Goal: Information Seeking & Learning: Learn about a topic

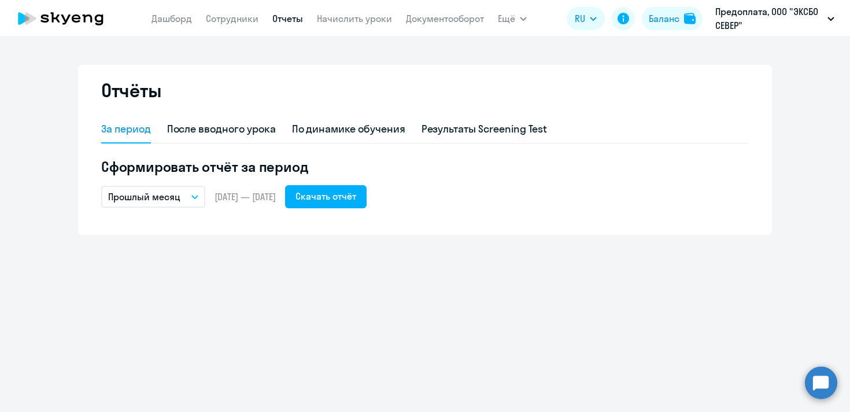
click at [180, 11] on nav "[PERSON_NAME] Отчеты Начислить уроки Документооборот" at bounding box center [318, 18] width 333 height 23
click at [175, 15] on link "Дашборд" at bounding box center [172, 19] width 40 height 12
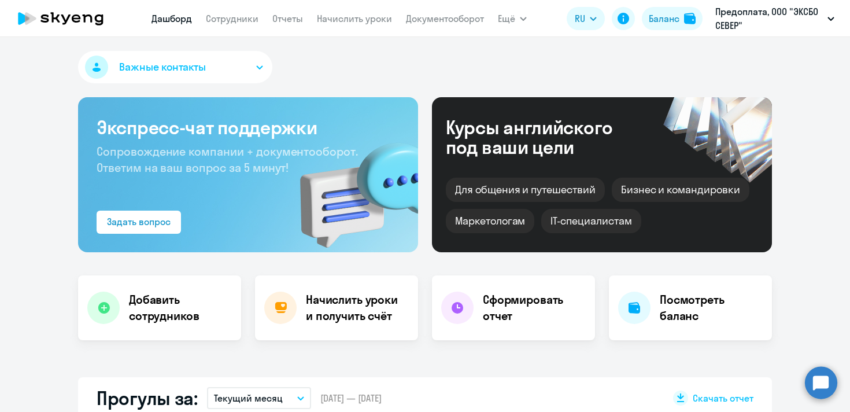
select select "30"
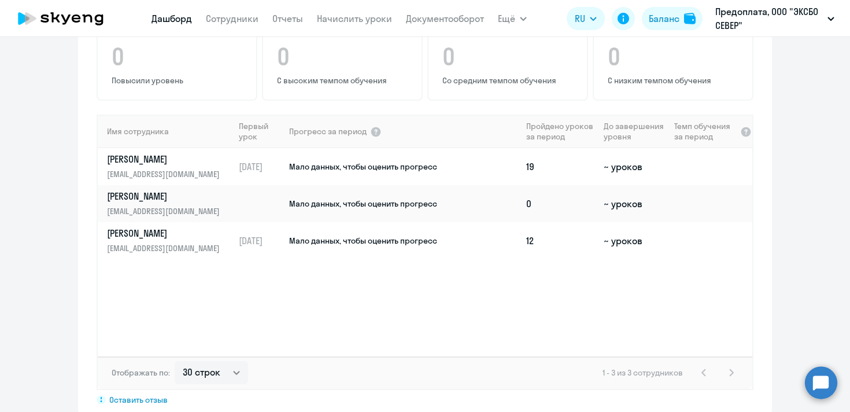
scroll to position [783, 0]
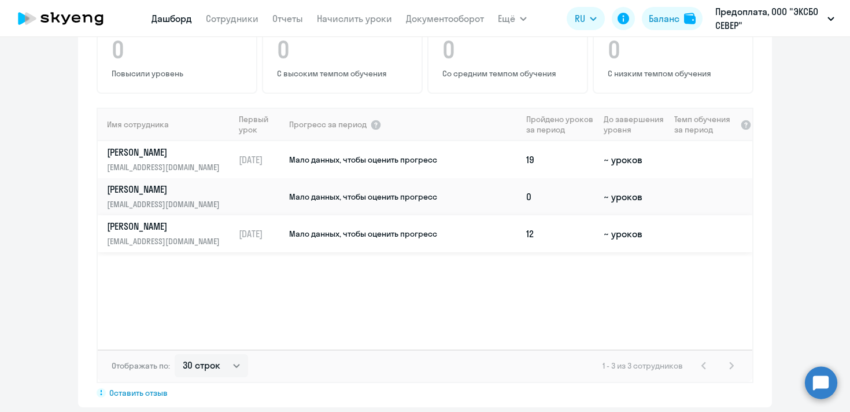
click at [456, 218] on td "Мало данных, чтобы оценить прогресс" at bounding box center [405, 233] width 234 height 37
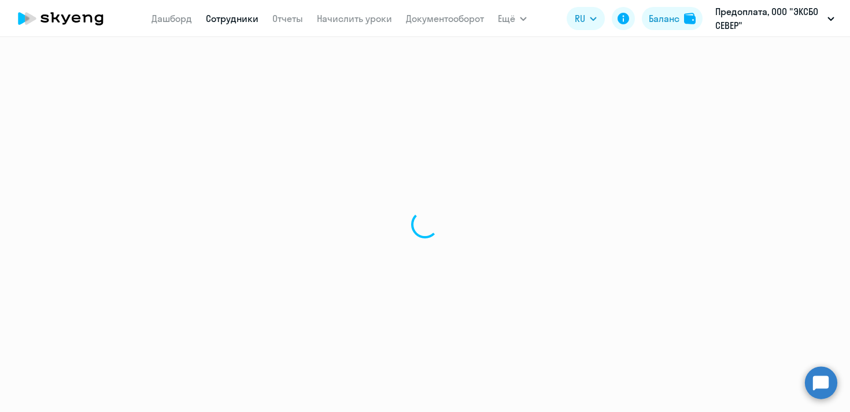
select select "english"
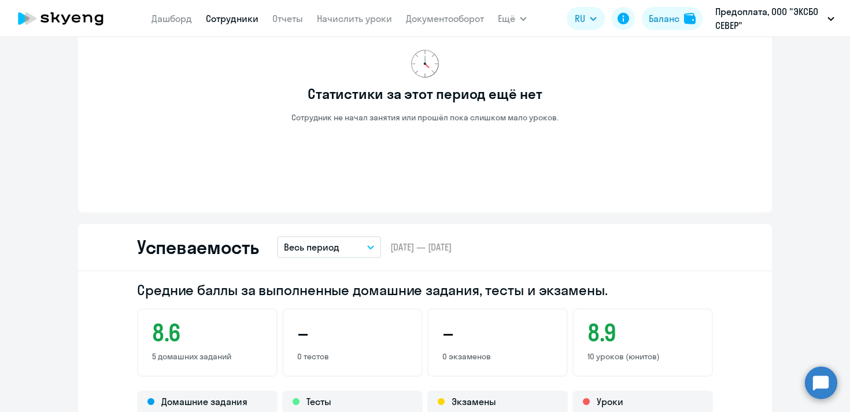
scroll to position [632, 0]
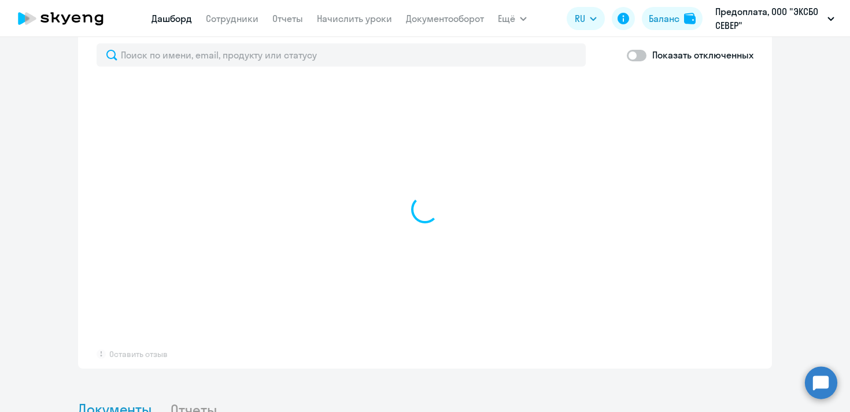
select select "30"
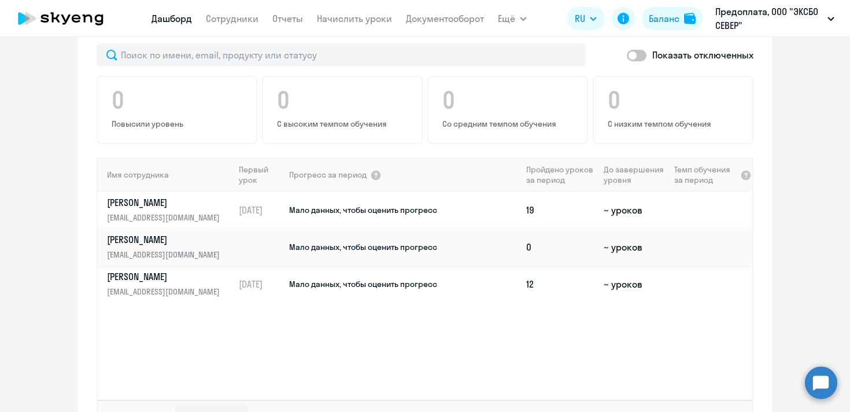
scroll to position [714, 0]
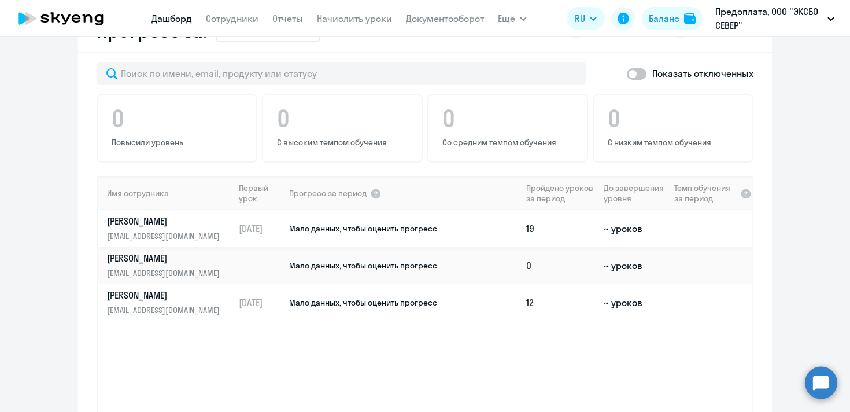
click at [223, 215] on link "[PERSON_NAME] [EMAIL_ADDRESS][DOMAIN_NAME]" at bounding box center [170, 229] width 127 height 28
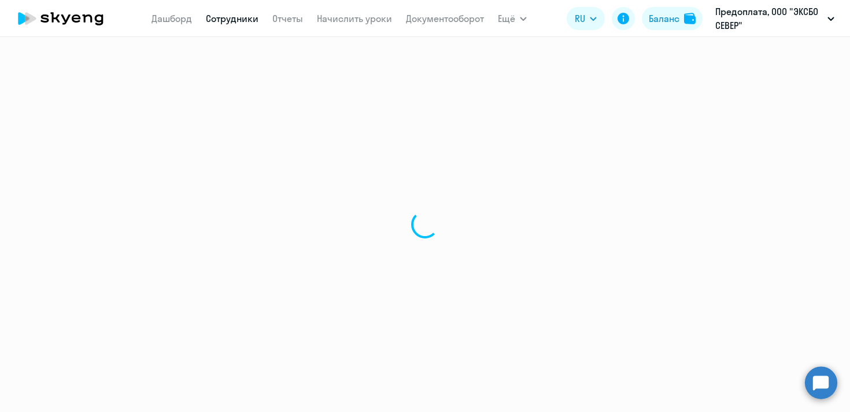
select select "english"
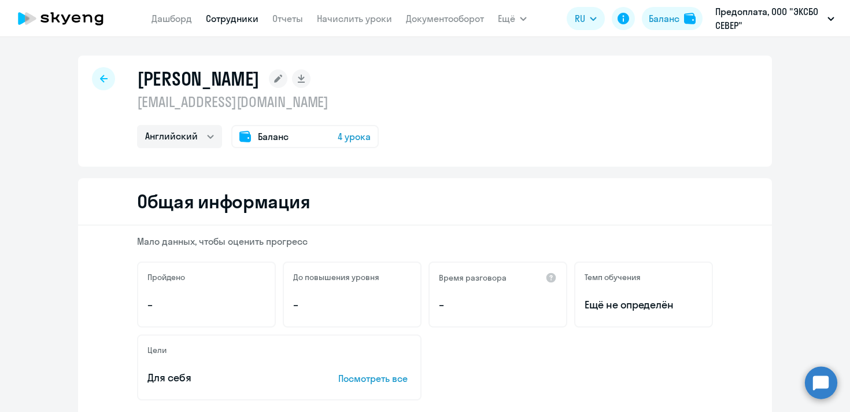
click at [86, 76] on div "[PERSON_NAME] [EMAIL_ADDRESS][DOMAIN_NAME] Английский Баланс 4 урока" at bounding box center [425, 111] width 694 height 111
click at [92, 77] on div at bounding box center [103, 78] width 23 height 23
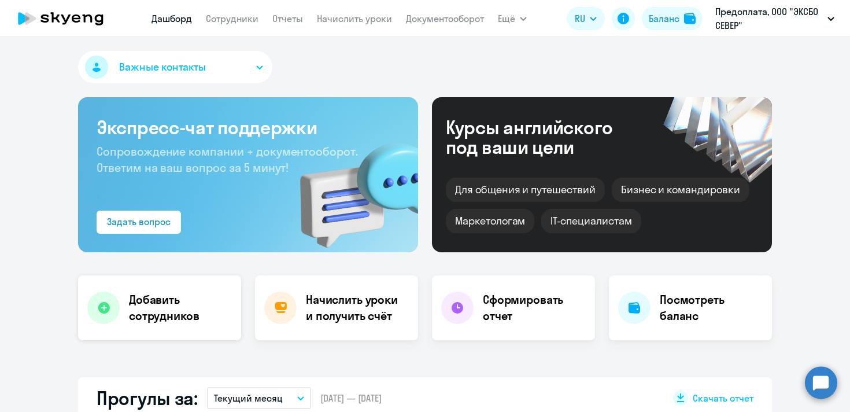
select select "30"
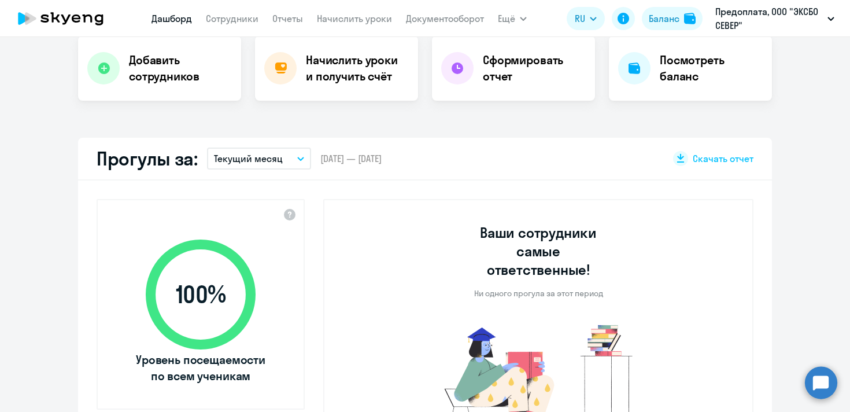
scroll to position [16, 0]
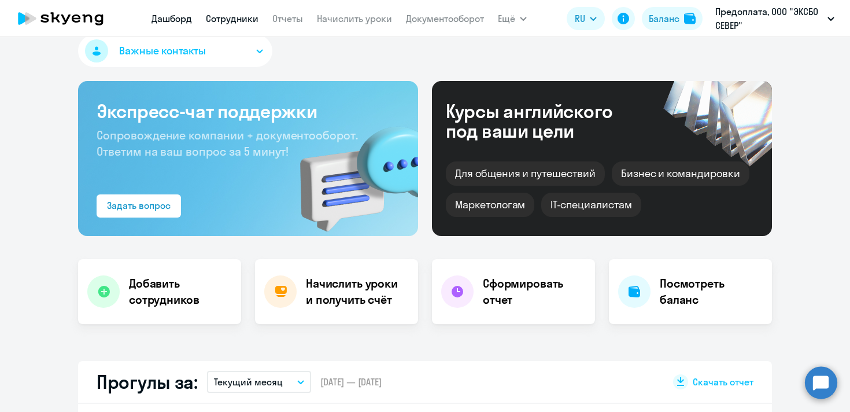
click at [249, 21] on link "Сотрудники" at bounding box center [232, 19] width 53 height 12
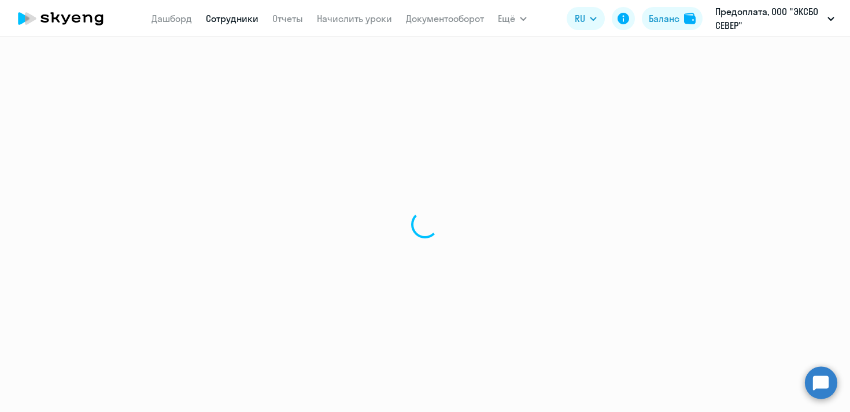
select select "30"
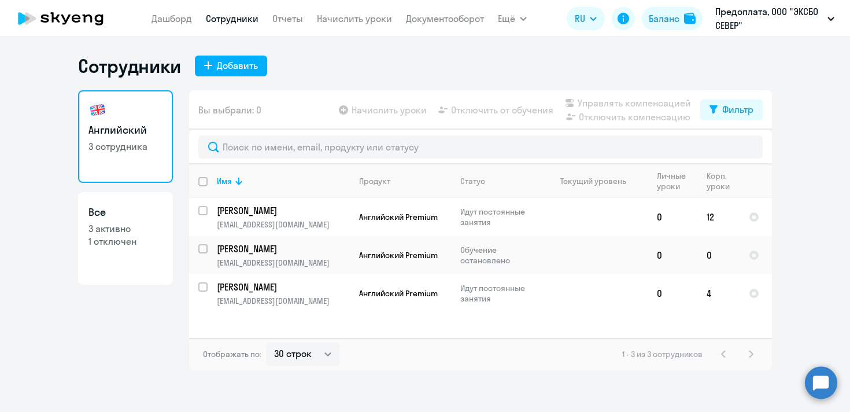
click at [130, 235] on p "1 отключен" at bounding box center [125, 241] width 74 height 13
select select "30"
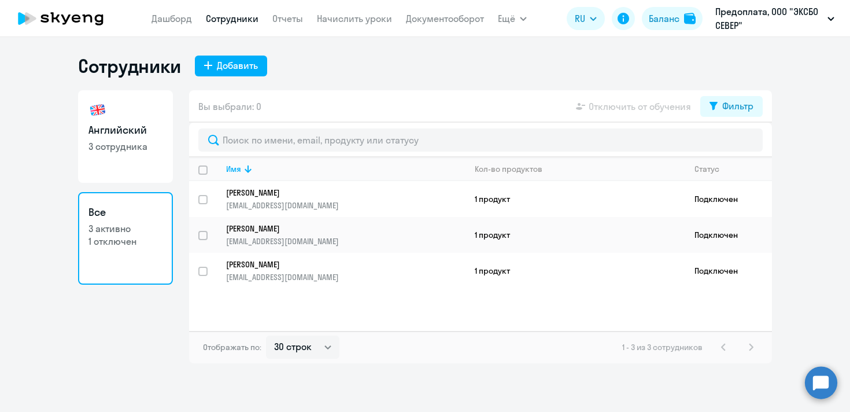
click at [105, 243] on p "1 отключен" at bounding box center [125, 241] width 74 height 13
click at [84, 117] on link "Английский 3 сотрудника" at bounding box center [125, 136] width 95 height 93
select select "30"
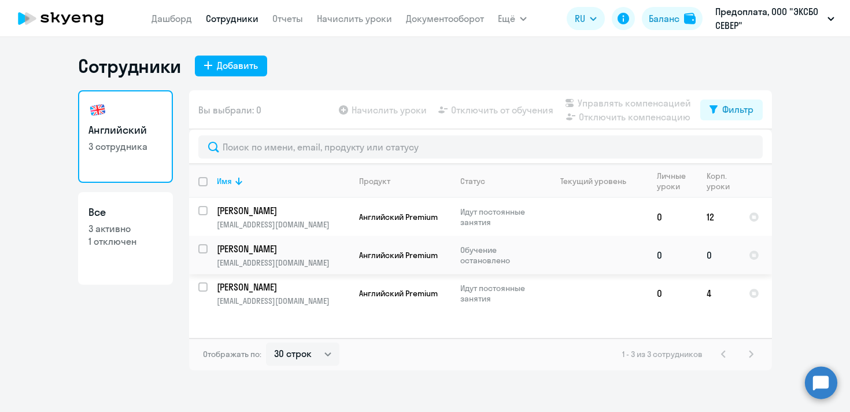
click at [256, 243] on p "[PERSON_NAME]" at bounding box center [282, 248] width 131 height 13
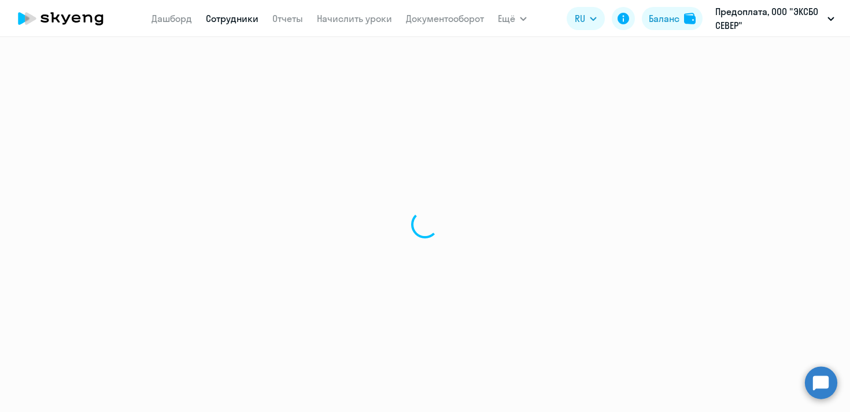
click at [256, 243] on div at bounding box center [425, 224] width 850 height 375
select select "english"
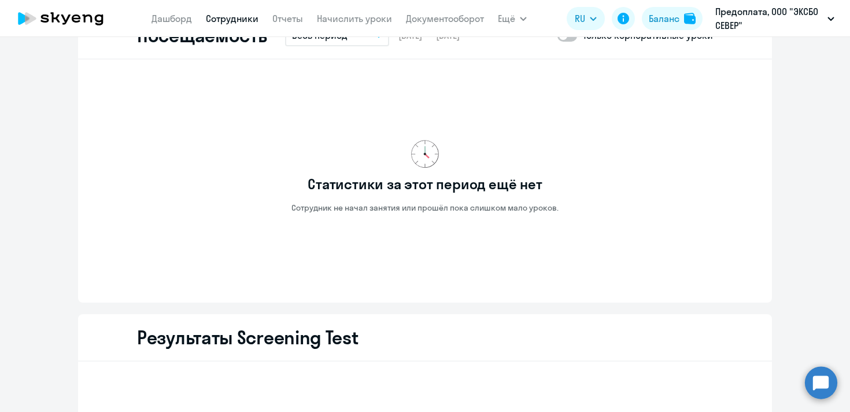
scroll to position [1619, 0]
